Goal: Information Seeking & Learning: Learn about a topic

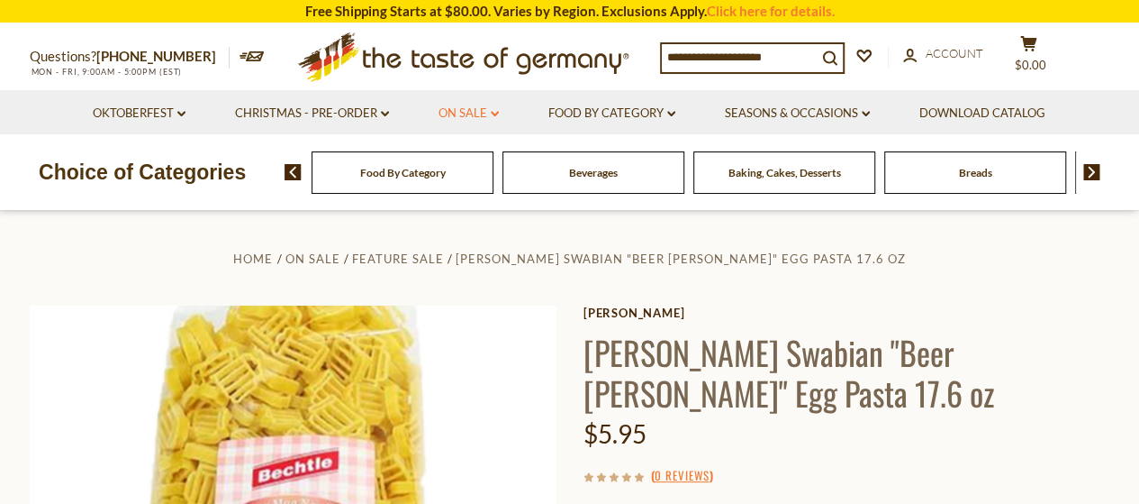
click at [477, 111] on link "On Sale dropdown_arrow" at bounding box center [469, 114] width 60 height 20
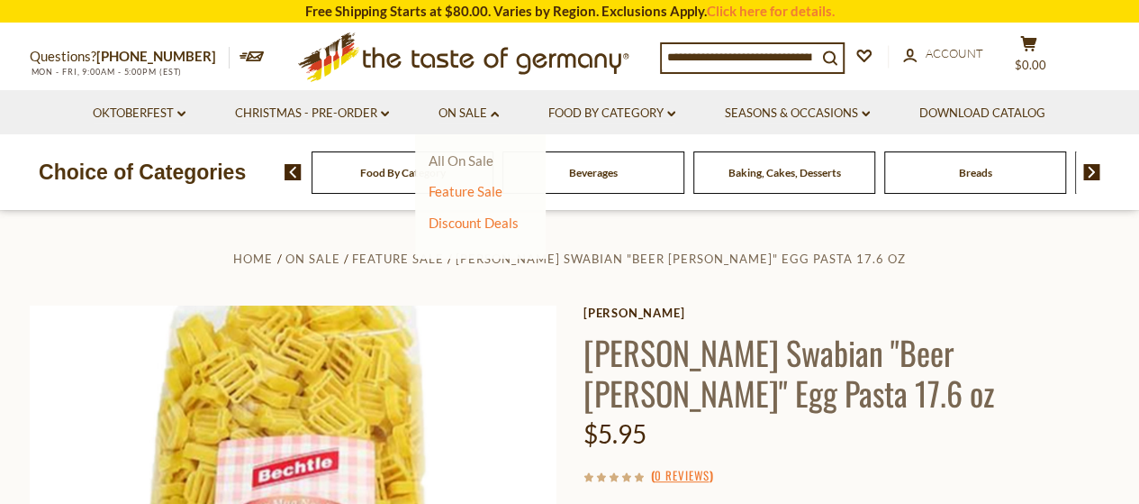
click at [458, 158] on link "All On Sale" at bounding box center [461, 160] width 65 height 16
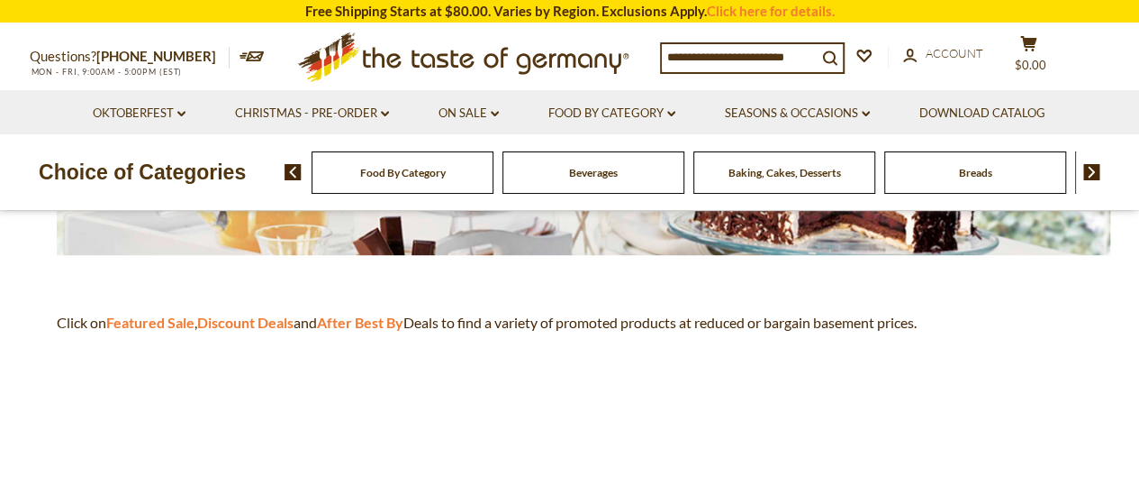
scroll to position [450, 0]
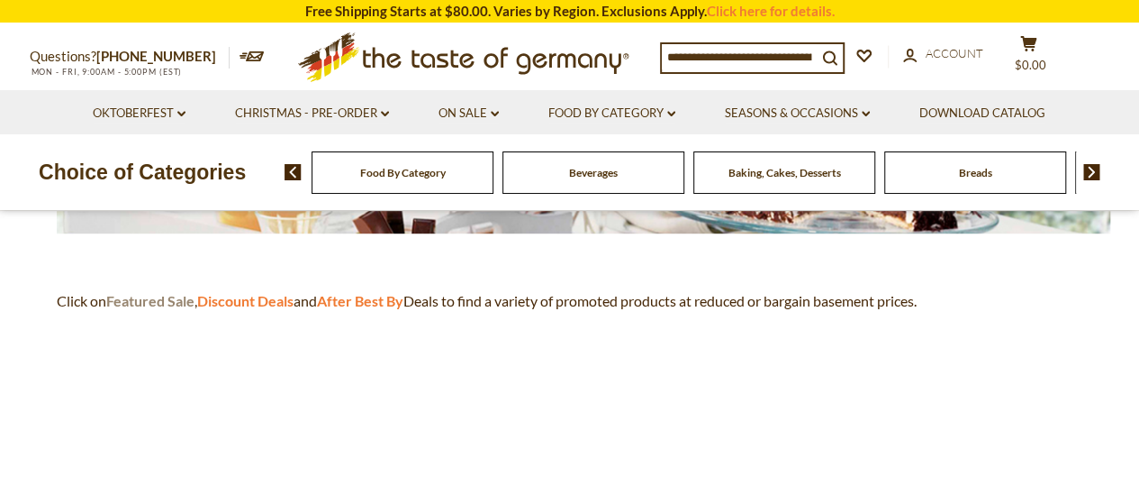
click at [150, 298] on strong "Featured Sale" at bounding box center [150, 300] width 88 height 17
click at [260, 296] on strong "Discount Deals" at bounding box center [245, 300] width 96 height 17
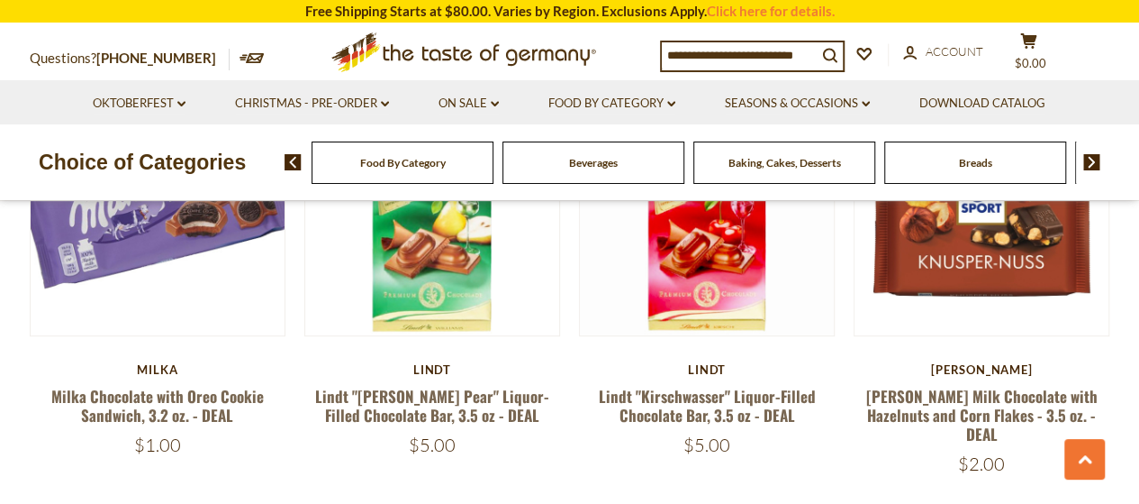
scroll to position [4233, 0]
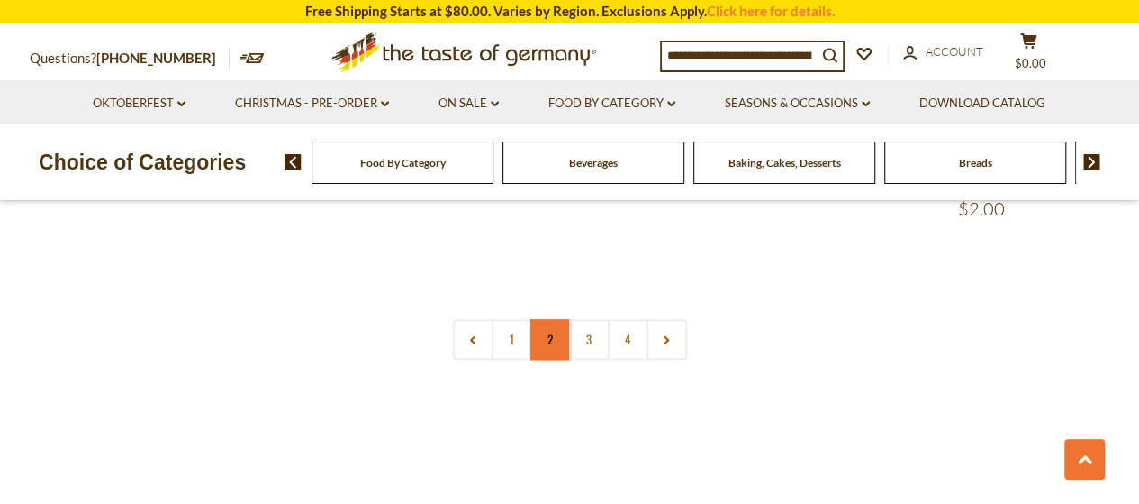
click at [551, 319] on link "2" at bounding box center [551, 339] width 41 height 41
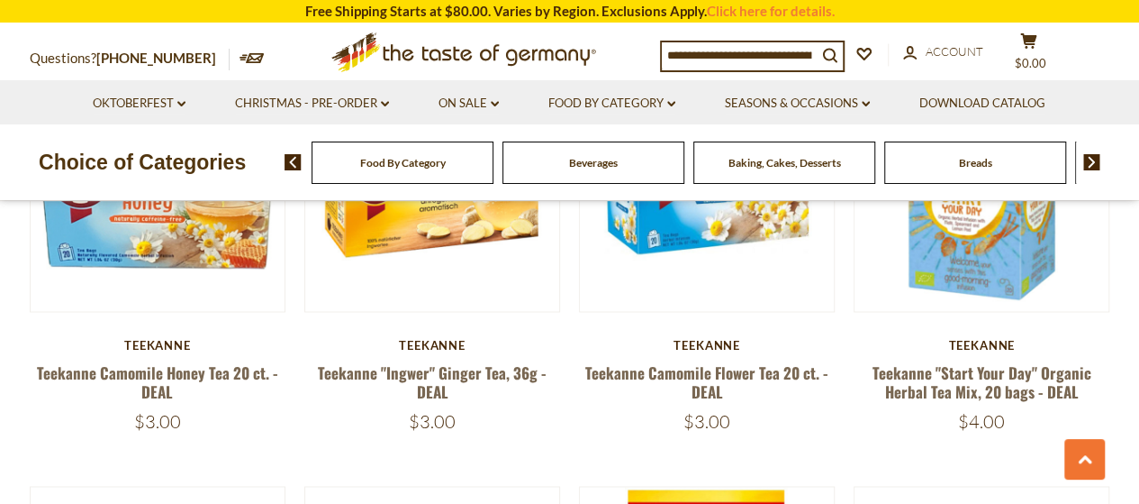
scroll to position [1319, 0]
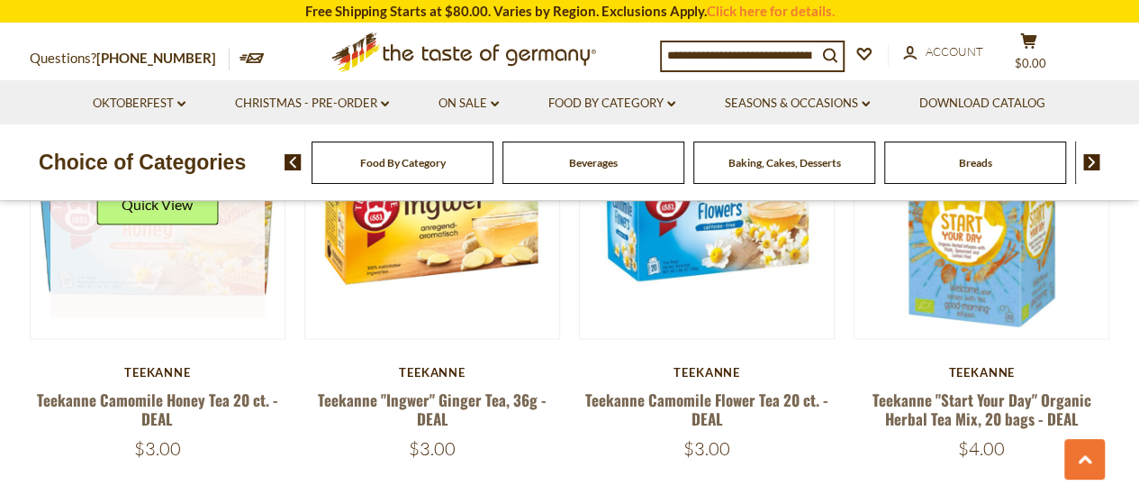
click at [195, 266] on link at bounding box center [157, 211] width 214 height 214
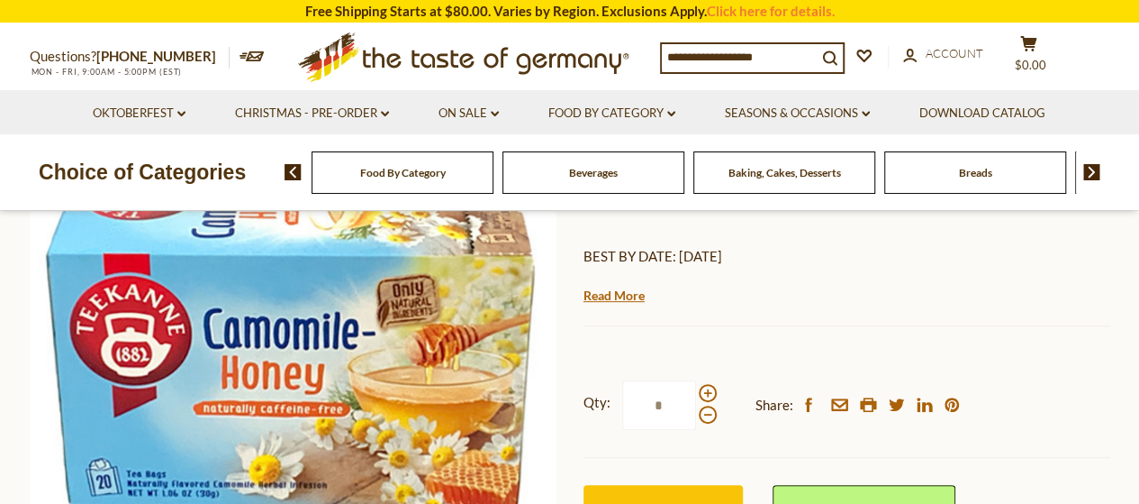
scroll to position [270, 0]
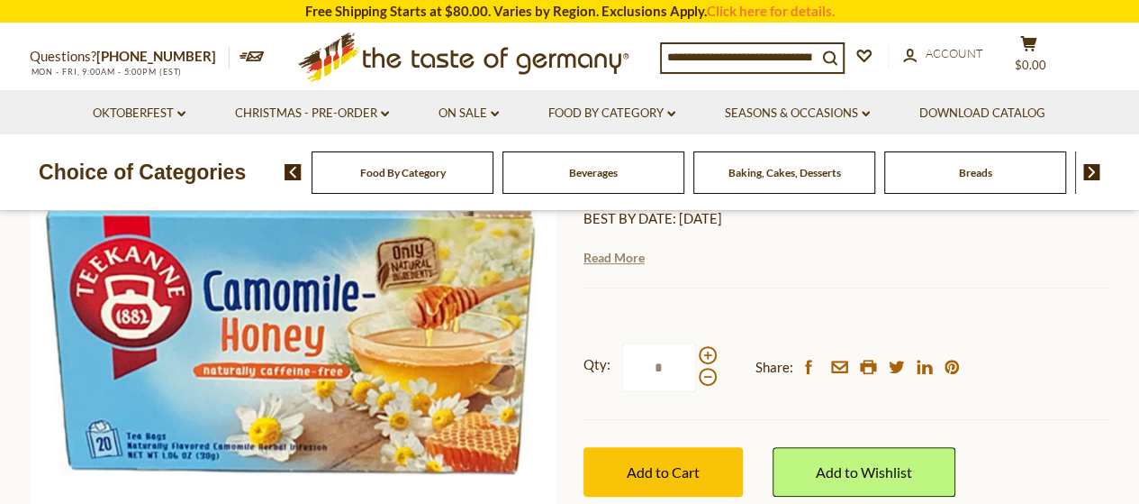
click at [612, 258] on link "Read More" at bounding box center [614, 258] width 61 height 18
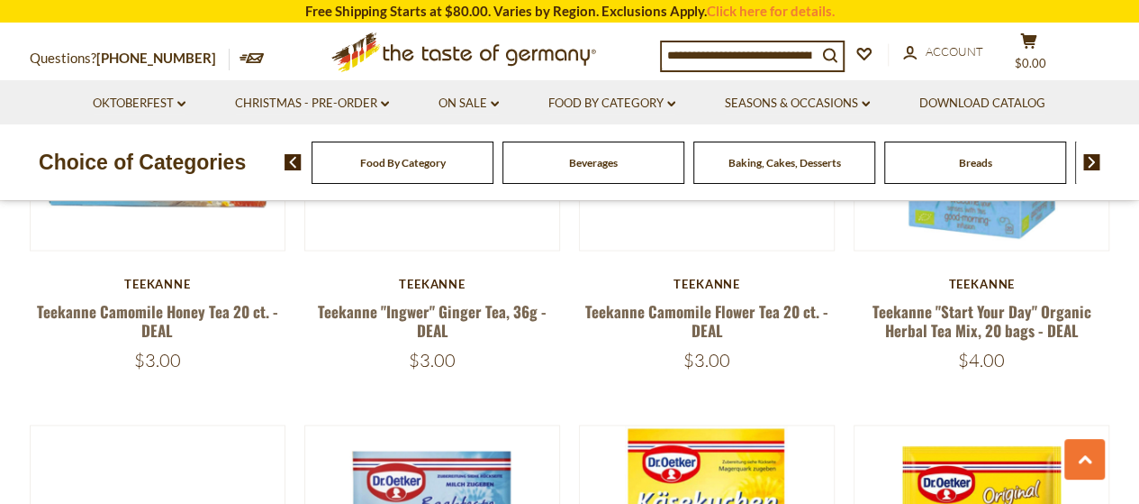
scroll to position [1229, 0]
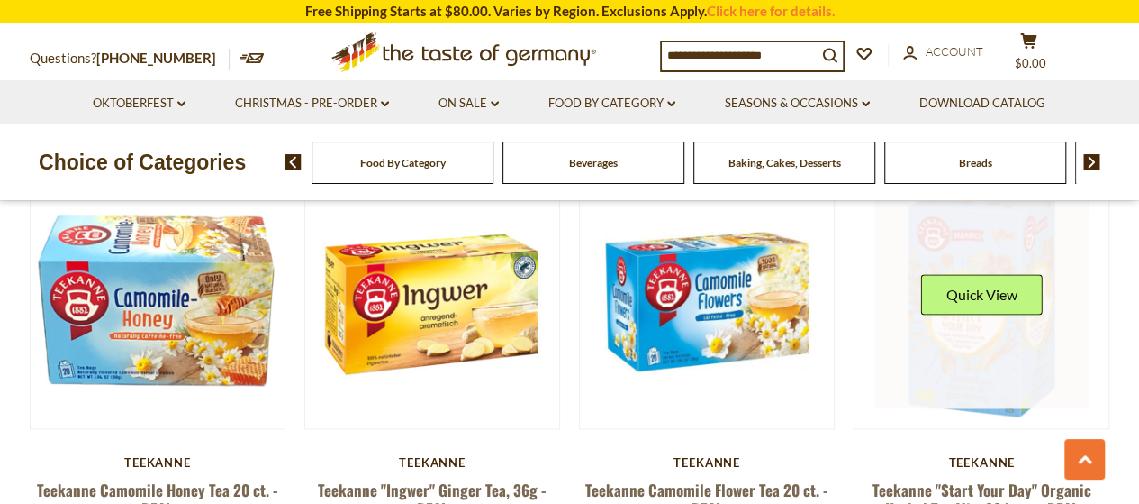
click at [984, 339] on link at bounding box center [982, 301] width 214 height 214
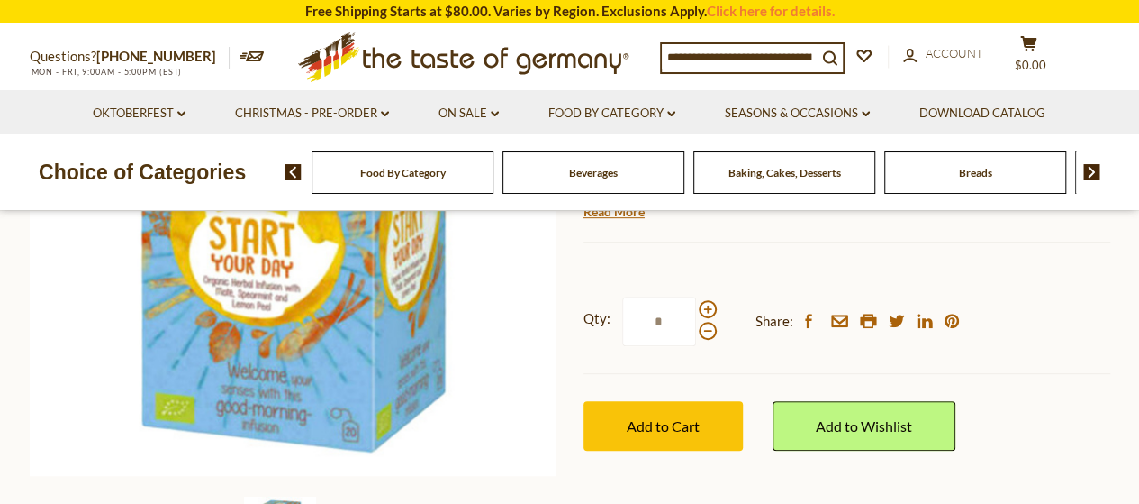
scroll to position [270, 0]
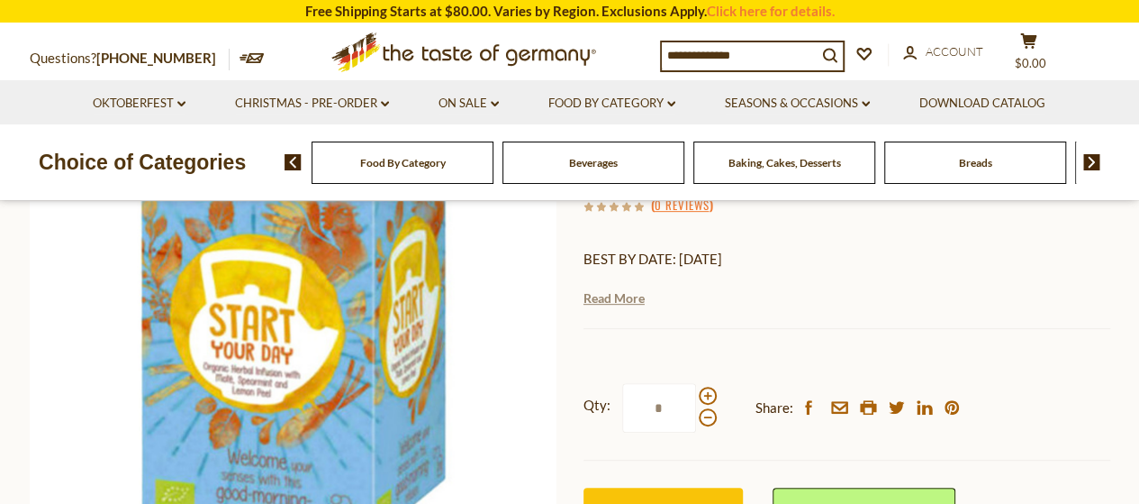
click at [613, 302] on link "Read More" at bounding box center [614, 298] width 61 height 18
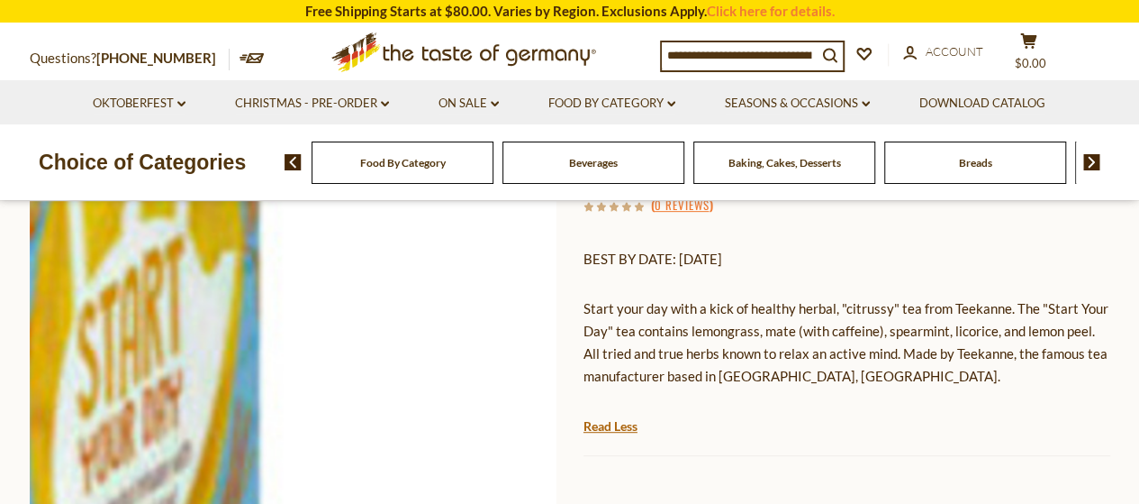
scroll to position [360, 0]
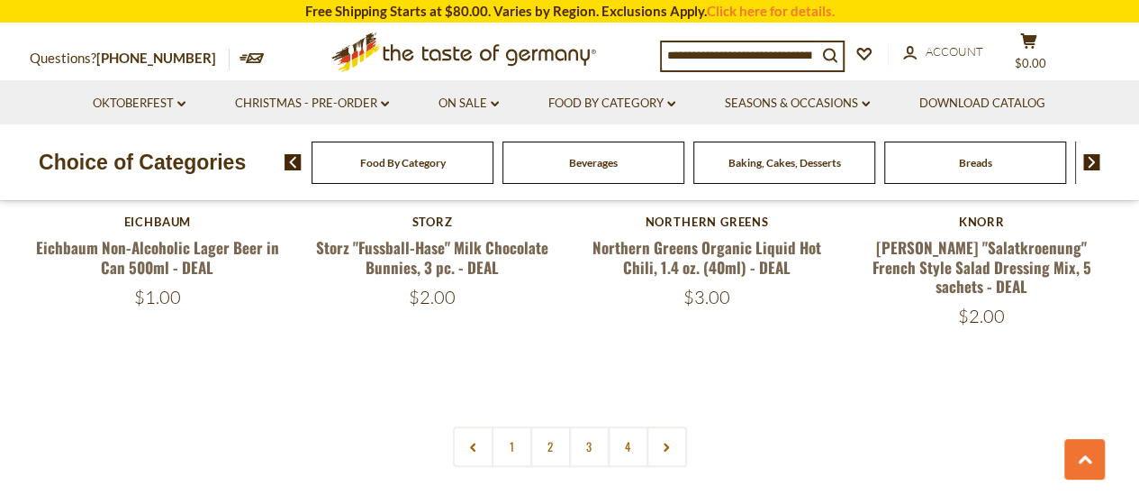
scroll to position [4111, 0]
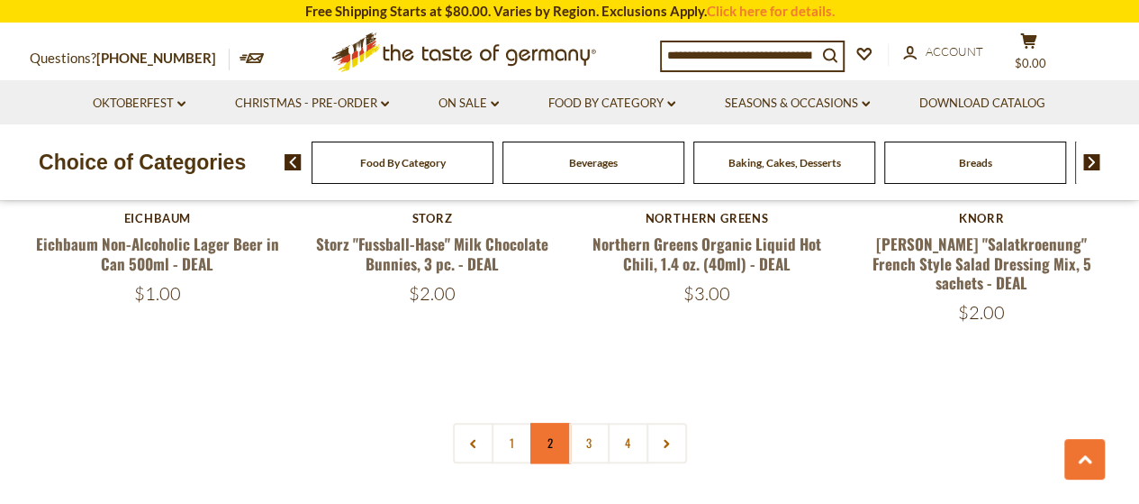
click at [548, 422] on link "2" at bounding box center [551, 442] width 41 height 41
click at [591, 422] on link "3" at bounding box center [589, 442] width 41 height 41
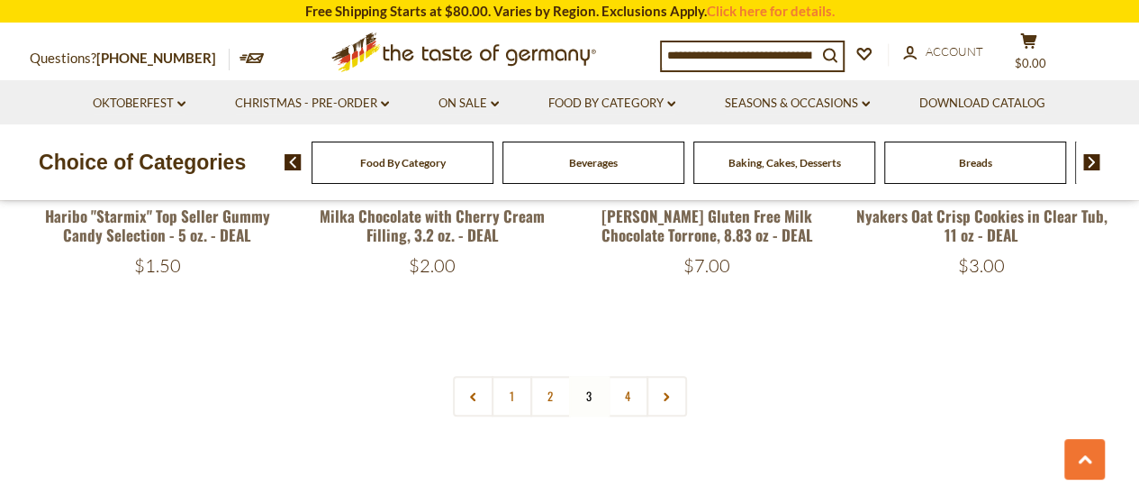
scroll to position [4201, 0]
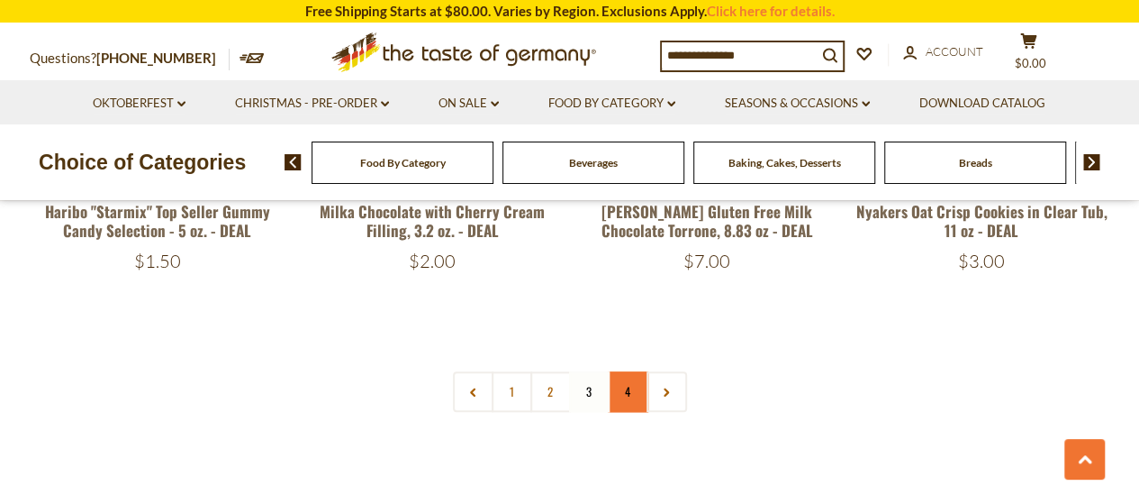
click at [621, 371] on link "4" at bounding box center [628, 391] width 41 height 41
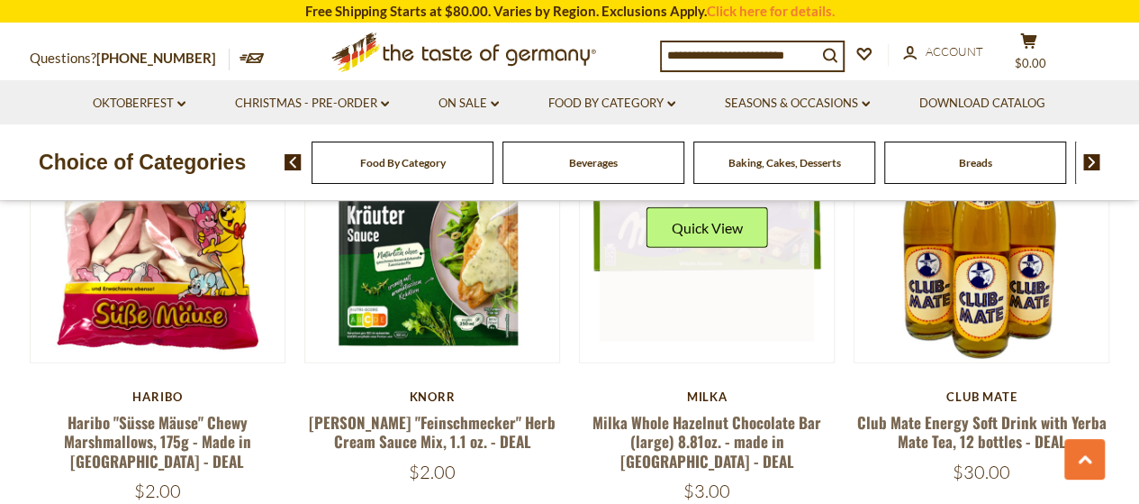
scroll to position [2219, 0]
